Goal: Task Accomplishment & Management: Complete application form

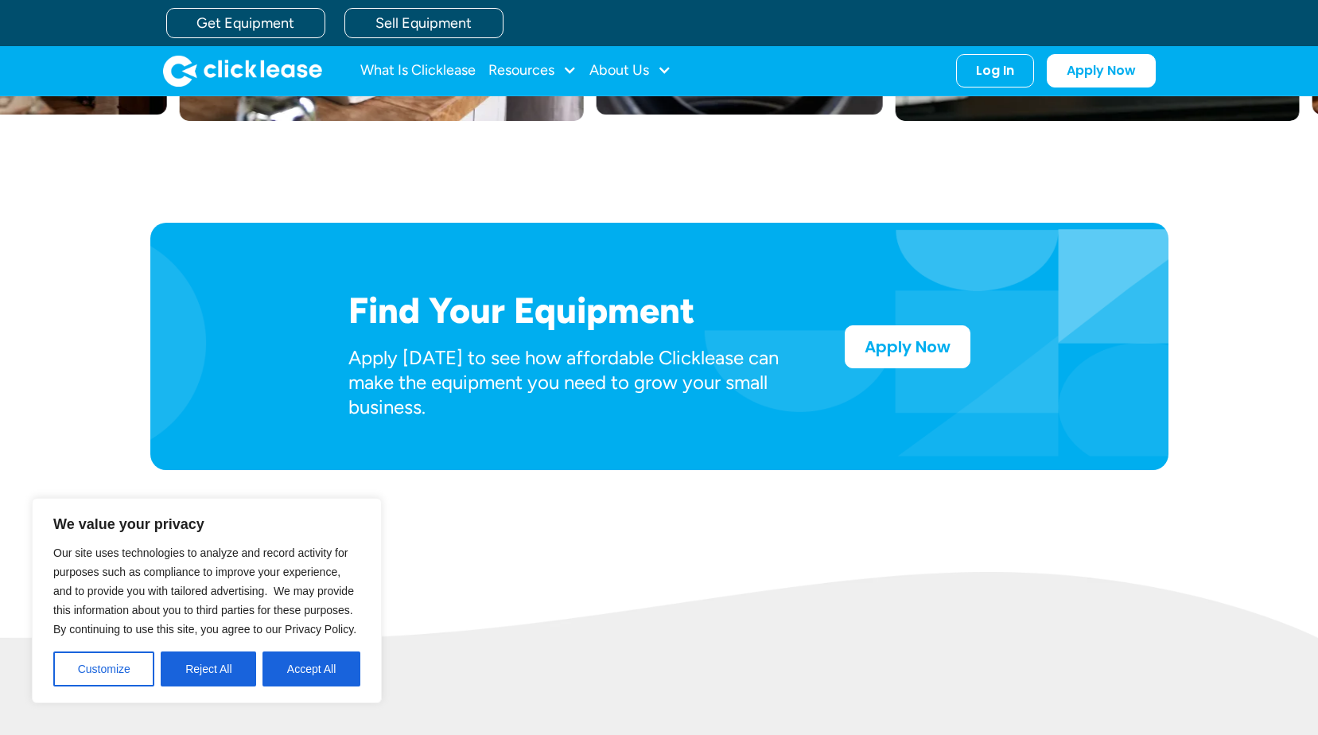
scroll to position [557, 0]
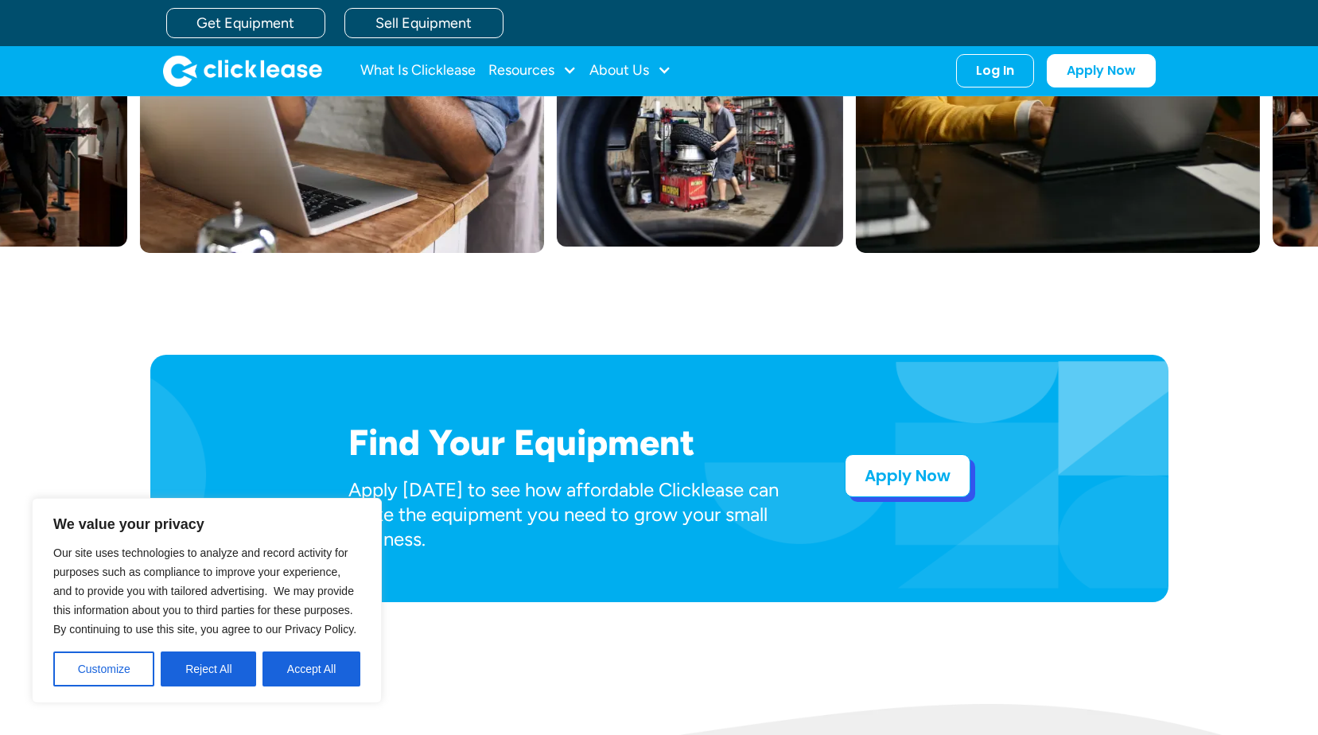
click at [902, 488] on link "Apply Now" at bounding box center [907, 475] width 126 height 43
